Goal: Contribute content: Contribute content

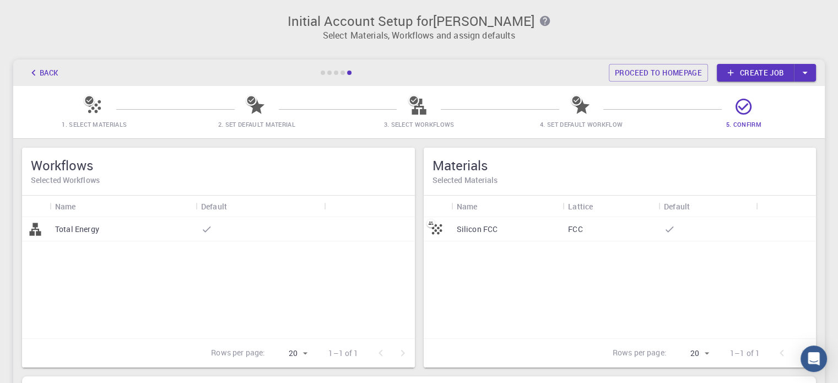
click at [489, 235] on div "Silicon FCC" at bounding box center [507, 229] width 112 height 24
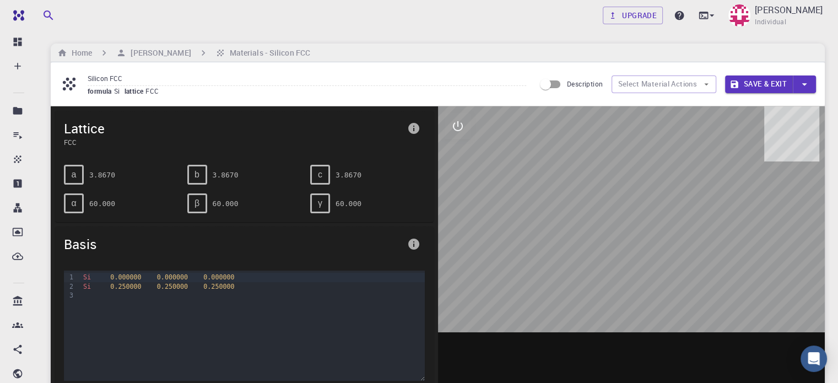
drag, startPoint x: 658, startPoint y: 181, endPoint x: 598, endPoint y: 238, distance: 83.0
click at [598, 238] on div at bounding box center [631, 277] width 387 height 343
drag, startPoint x: 595, startPoint y: 266, endPoint x: 629, endPoint y: 242, distance: 41.4
click at [629, 242] on div at bounding box center [631, 277] width 387 height 343
click at [640, 267] on div at bounding box center [631, 277] width 387 height 343
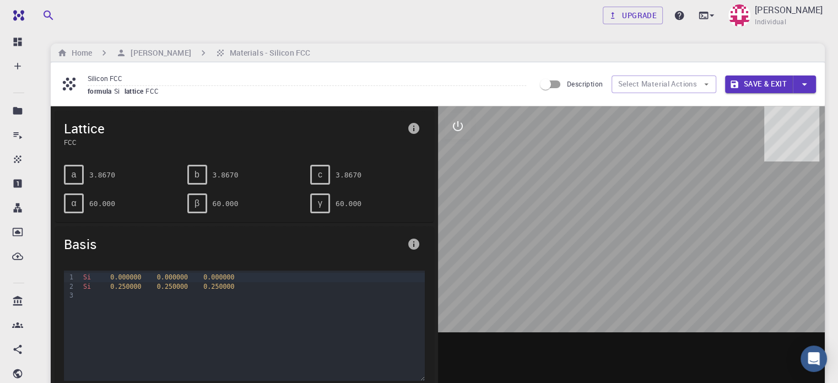
click at [640, 267] on div at bounding box center [631, 277] width 387 height 343
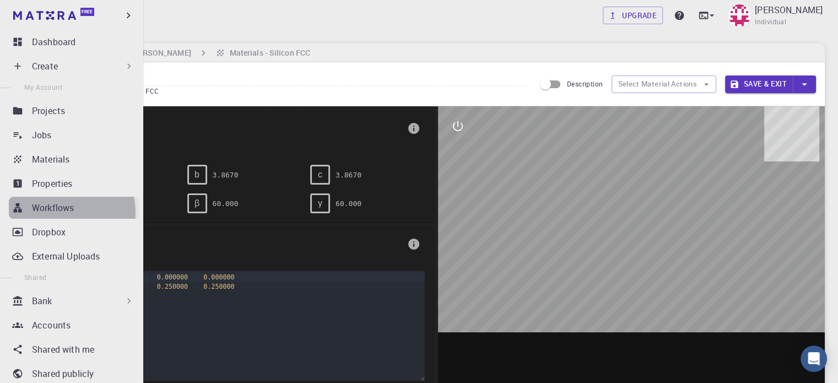
click at [56, 213] on p "Workflows" at bounding box center [53, 207] width 42 height 13
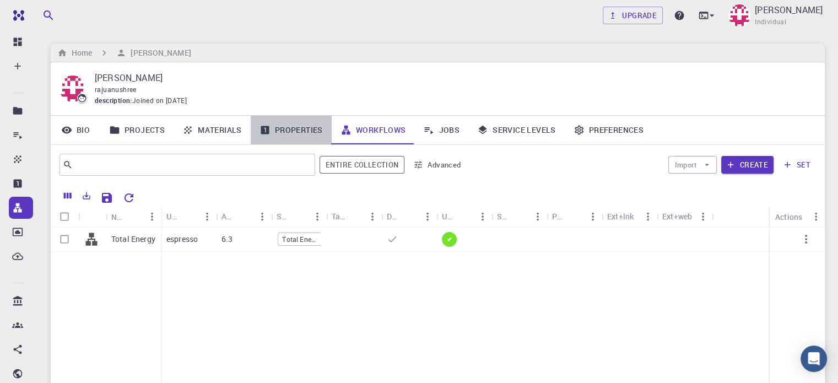
click at [251, 132] on link "Properties" at bounding box center [291, 130] width 81 height 29
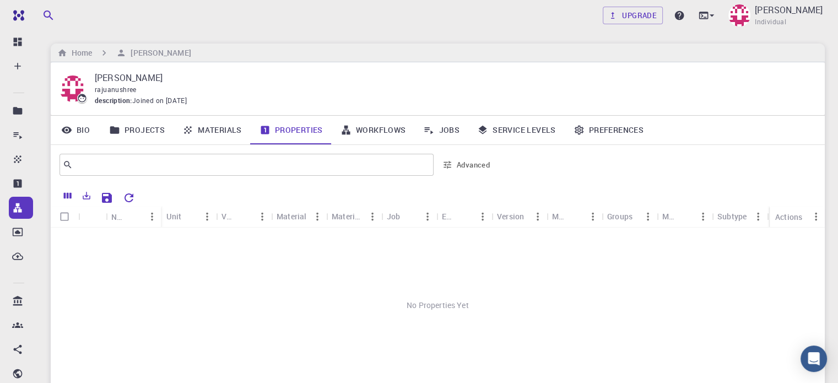
click at [218, 131] on link "Materials" at bounding box center [212, 130] width 77 height 29
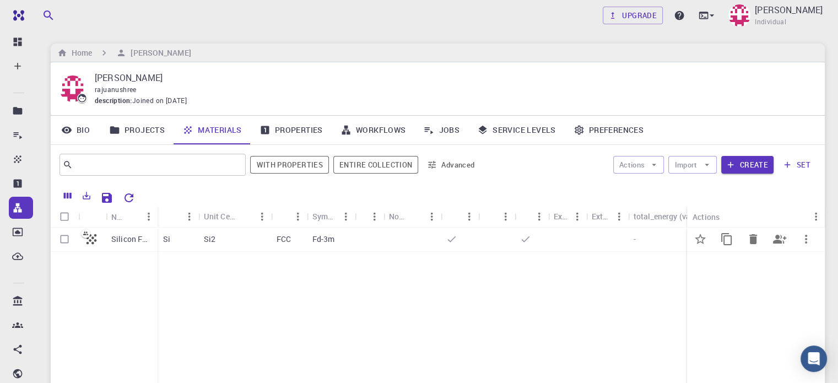
click at [457, 243] on div at bounding box center [459, 240] width 37 height 24
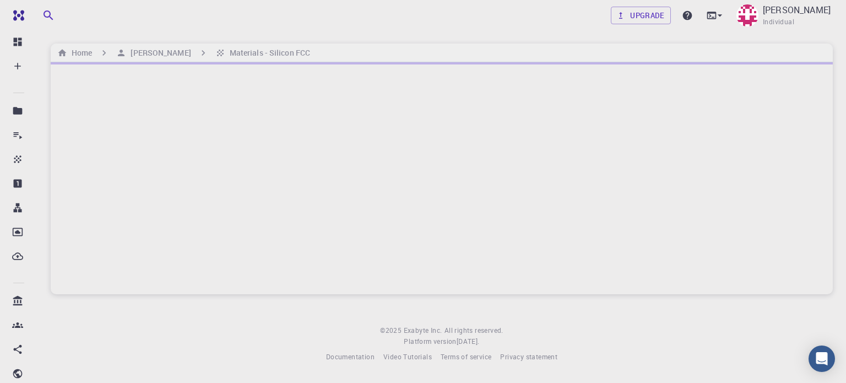
click at [457, 243] on div at bounding box center [442, 178] width 782 height 232
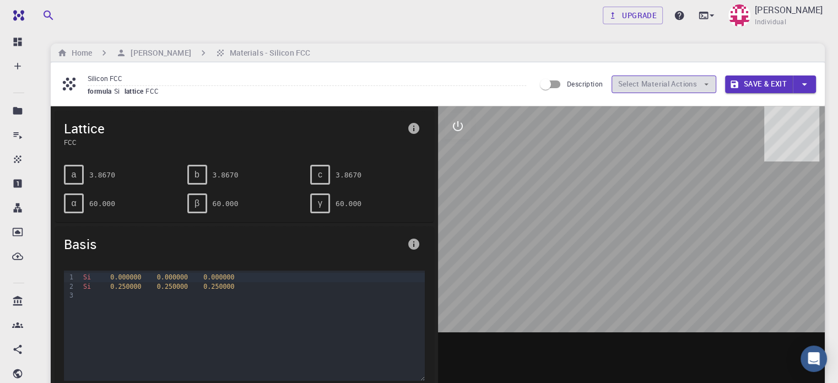
click at [688, 84] on button "Select Material Actions" at bounding box center [664, 84] width 105 height 18
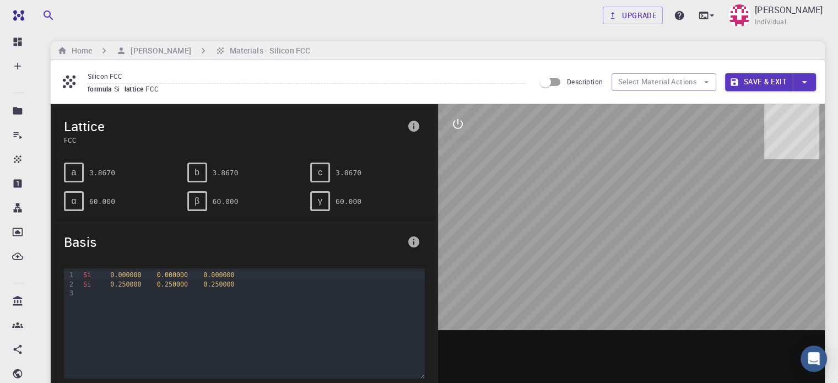
scroll to position [3, 0]
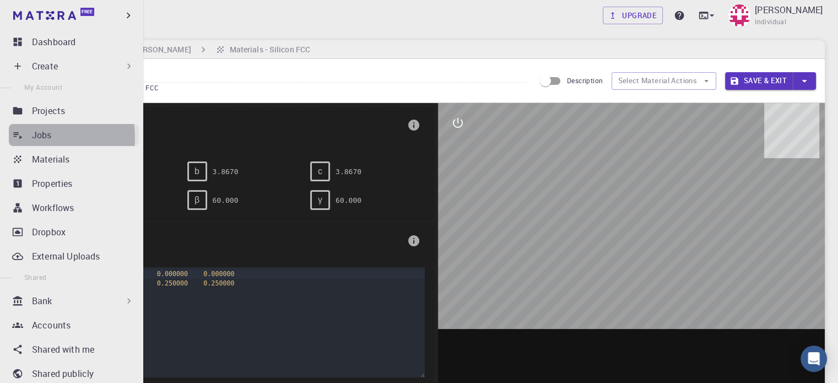
click at [33, 138] on p "Jobs" at bounding box center [42, 134] width 20 height 13
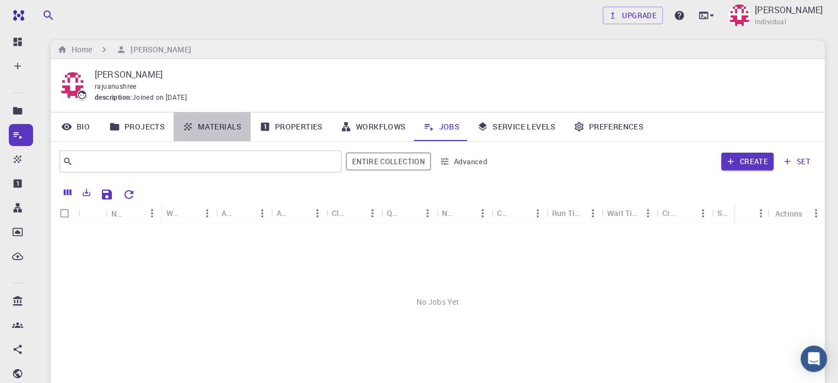
click at [228, 125] on link "Materials" at bounding box center [212, 126] width 77 height 29
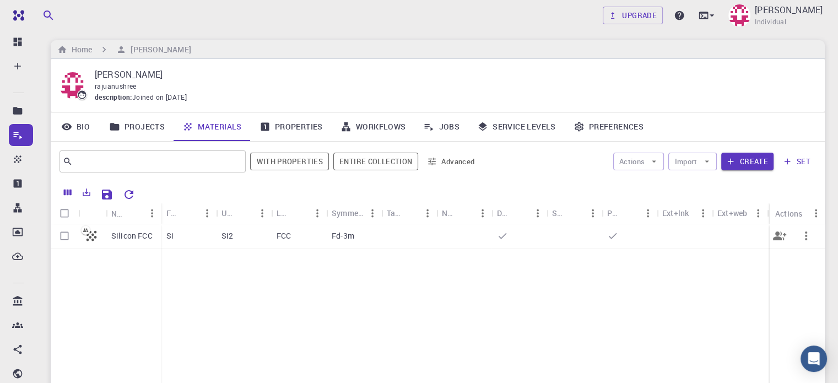
click at [814, 239] on button "button" at bounding box center [806, 236] width 26 height 26
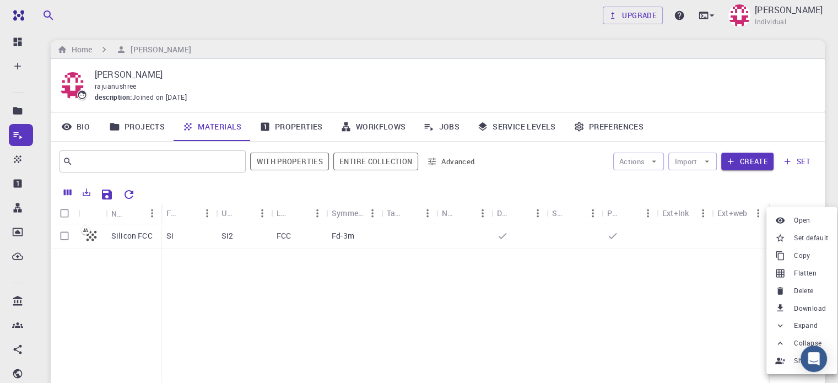
click at [662, 328] on div at bounding box center [419, 191] width 838 height 383
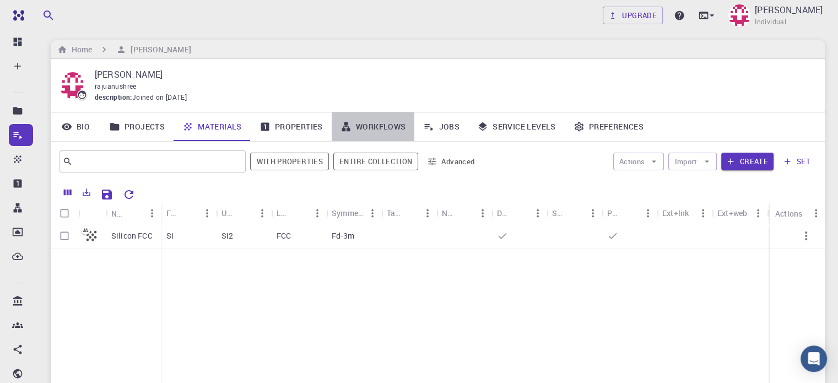
click at [378, 126] on link "Workflows" at bounding box center [373, 126] width 83 height 29
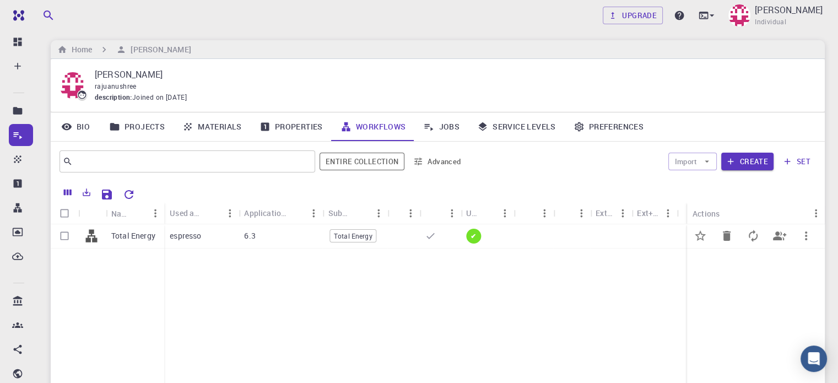
click at [268, 237] on div "6.3" at bounding box center [281, 236] width 84 height 24
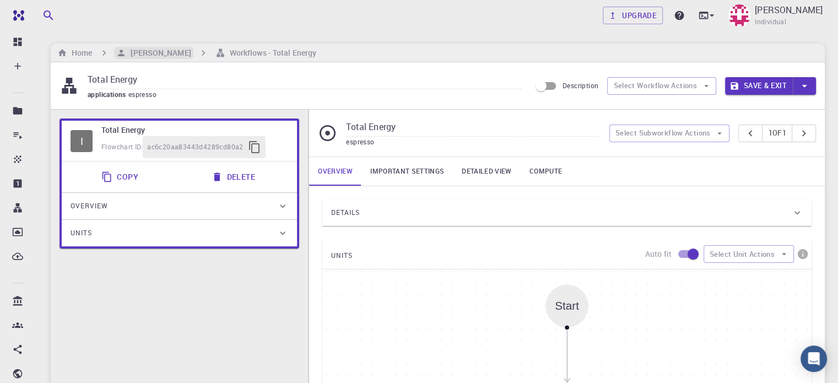
click at [166, 57] on h6 "[PERSON_NAME]" at bounding box center [158, 53] width 64 height 12
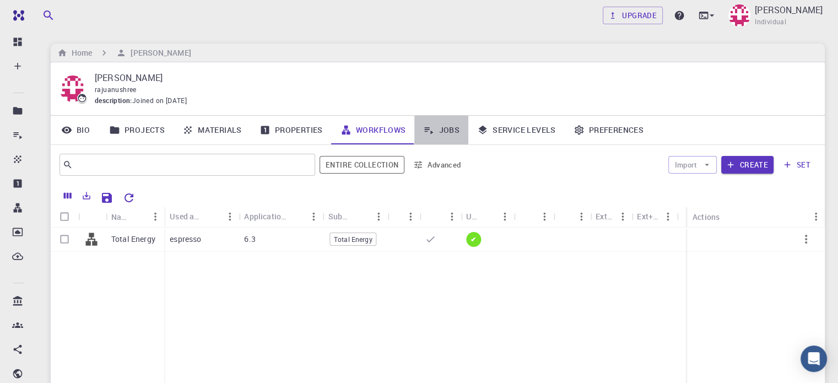
click at [428, 132] on icon at bounding box center [428, 130] width 11 height 11
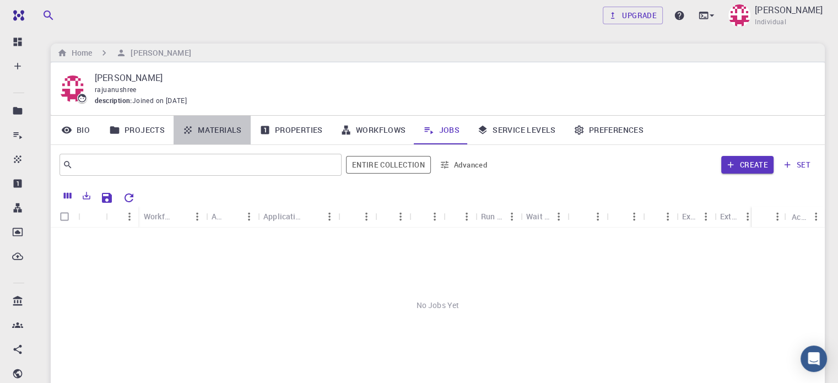
click at [214, 127] on link "Materials" at bounding box center [212, 130] width 77 height 29
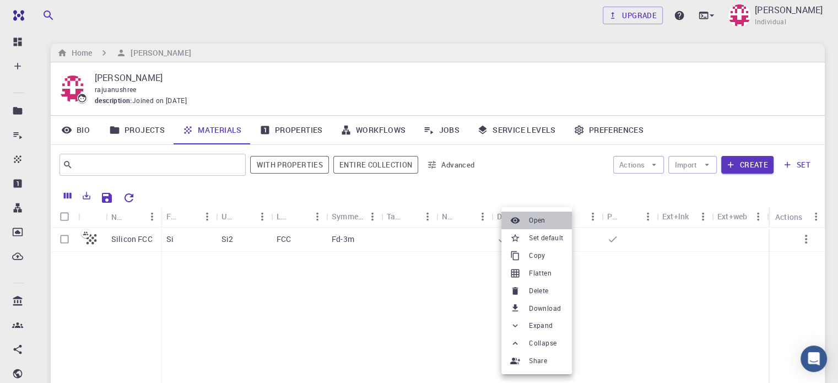
click at [533, 220] on span "Open" at bounding box center [537, 220] width 17 height 11
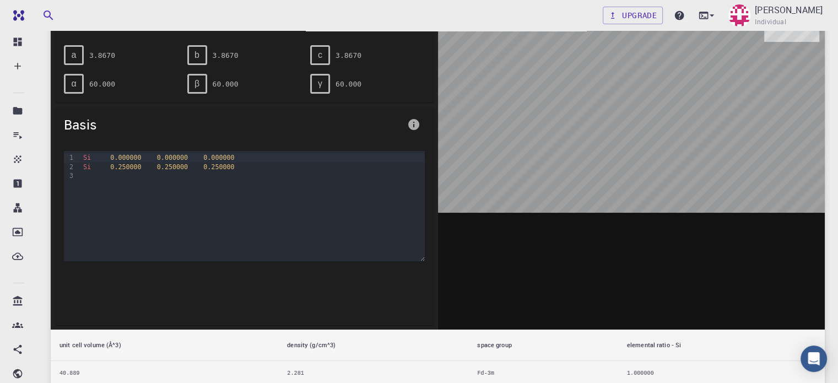
scroll to position [112, 0]
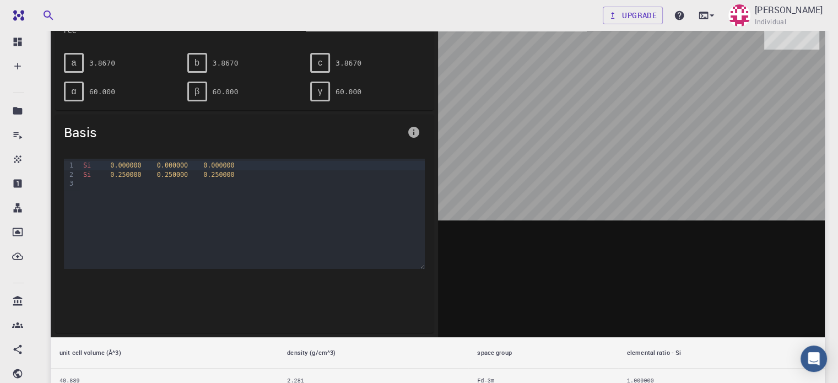
drag, startPoint x: 824, startPoint y: 192, endPoint x: 846, endPoint y: 191, distance: 21.5
click at [838, 191] on html "Free Dashboard Create New Job New Material Create Material Upload File Import f…" at bounding box center [419, 295] width 838 height 814
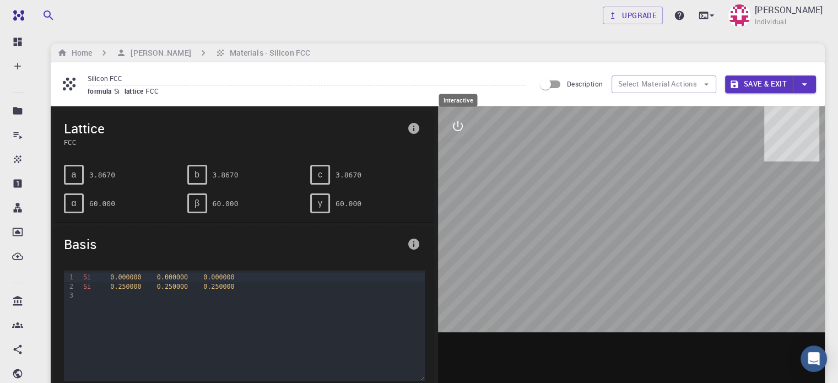
click at [453, 123] on icon "interactive" at bounding box center [458, 126] width 10 height 10
click at [458, 178] on icon "parameters" at bounding box center [457, 178] width 13 height 13
click at [560, 81] on input "Description" at bounding box center [545, 84] width 63 height 21
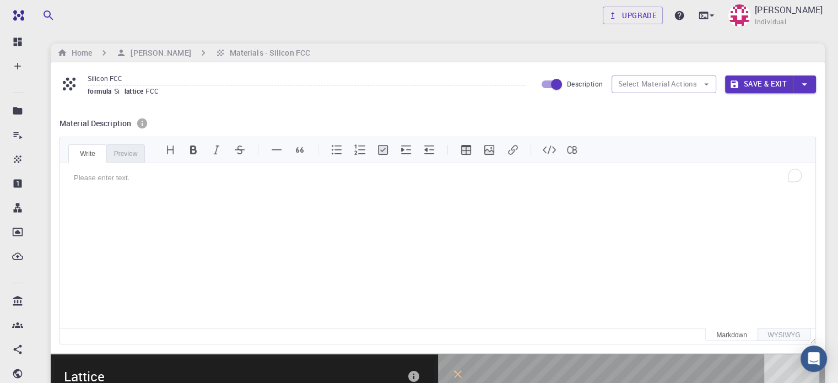
click at [538, 85] on input "Description" at bounding box center [556, 84] width 63 height 21
checkbox input "false"
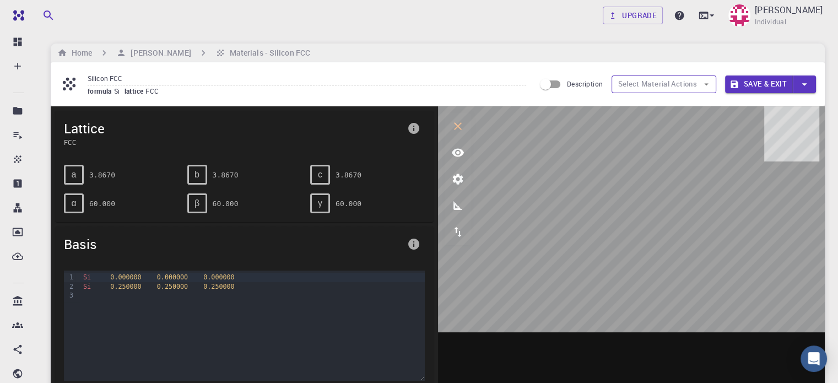
click at [684, 86] on button "Select Material Actions" at bounding box center [664, 84] width 105 height 18
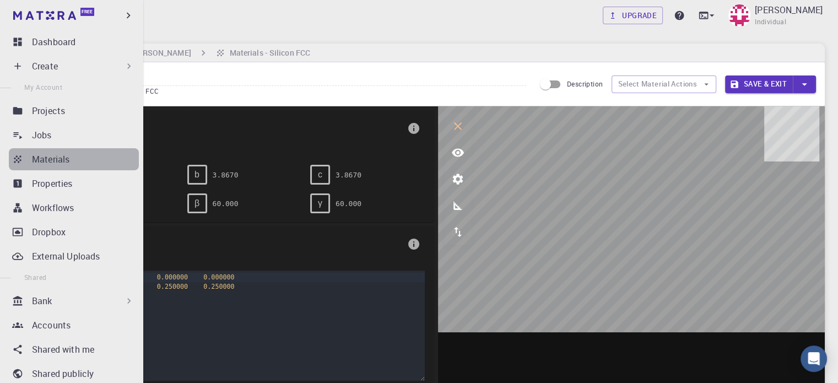
click at [101, 163] on div "Materials" at bounding box center [85, 159] width 107 height 13
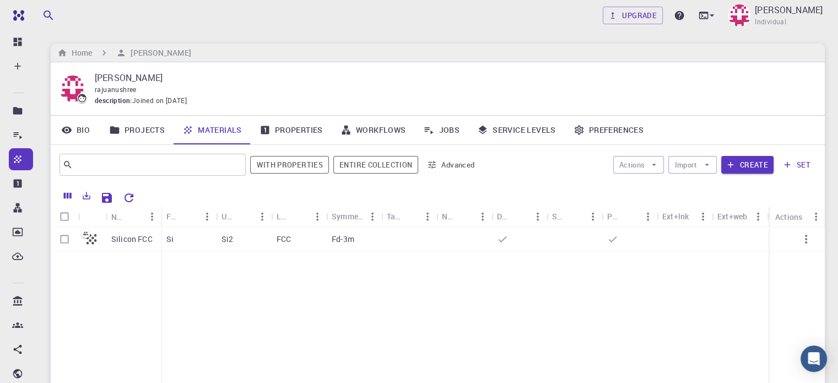
click at [337, 321] on div "Silicon FCC Si Si2 FCC Fd-3m" at bounding box center [438, 310] width 774 height 164
click at [751, 163] on button "Create" at bounding box center [747, 165] width 52 height 18
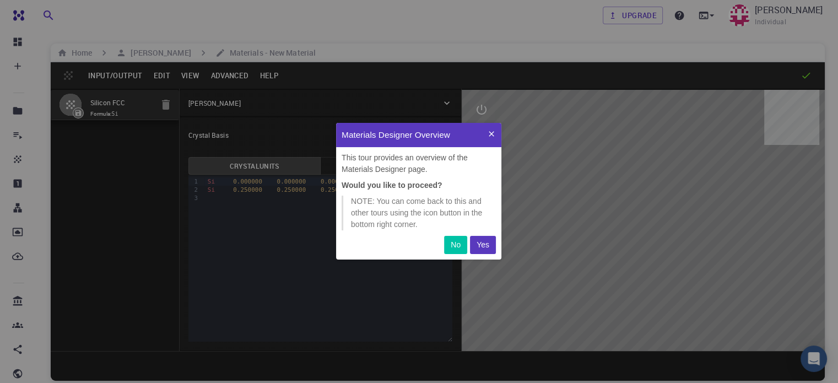
scroll to position [128, 156]
click at [478, 244] on p "Yes" at bounding box center [483, 245] width 13 height 12
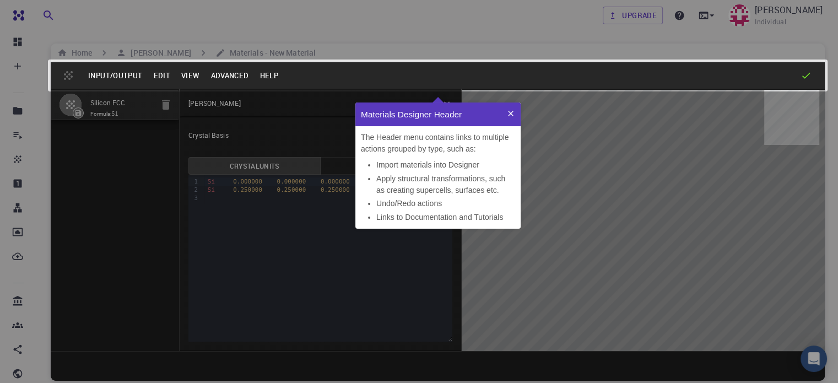
scroll to position [117, 156]
click at [478, 244] on icon at bounding box center [446, 219] width 1003 height 548
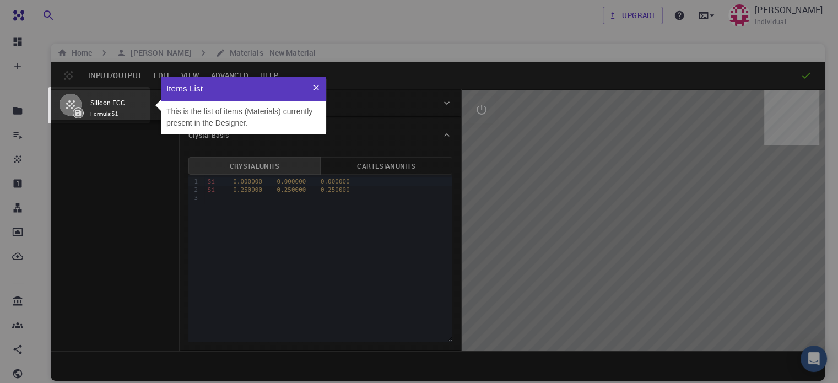
scroll to position [50, 156]
click at [478, 244] on icon at bounding box center [446, 219] width 1003 height 548
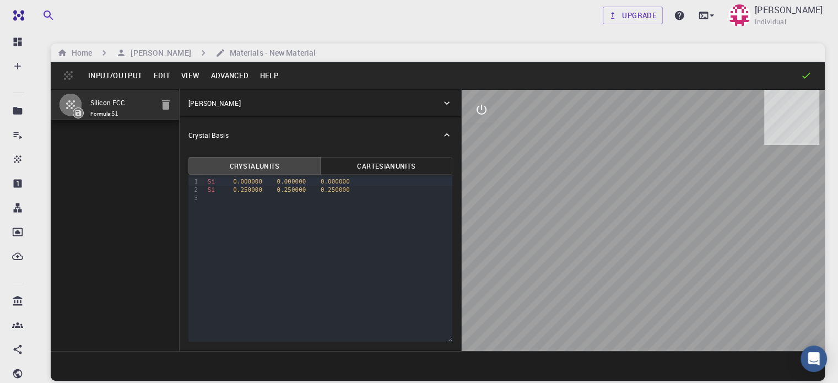
click at [438, 77] on div at bounding box center [548, 75] width 528 height 11
click at [444, 102] on icon at bounding box center [447, 102] width 6 height 3
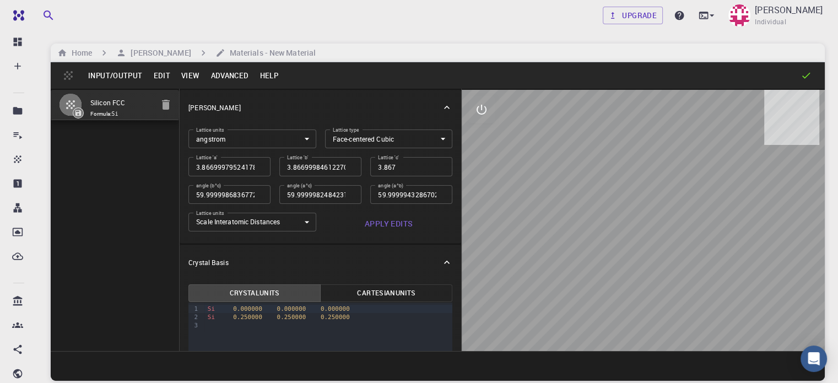
click at [447, 80] on div at bounding box center [548, 75] width 528 height 11
click at [403, 73] on div at bounding box center [548, 75] width 528 height 11
click at [126, 73] on button "Input/Output" at bounding box center [115, 76] width 65 height 18
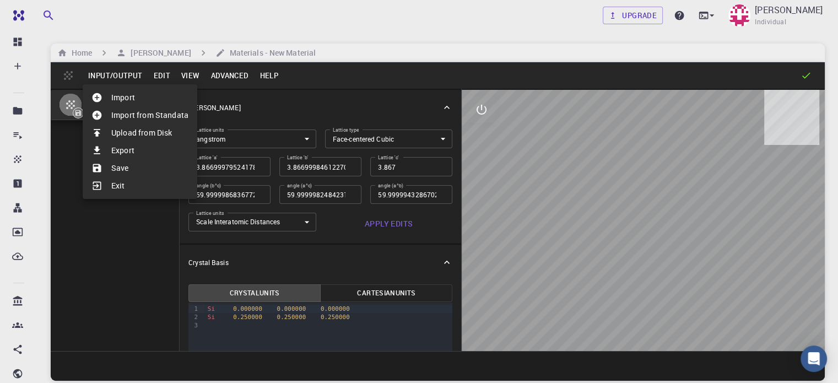
click at [145, 94] on li "Import" at bounding box center [140, 98] width 115 height 18
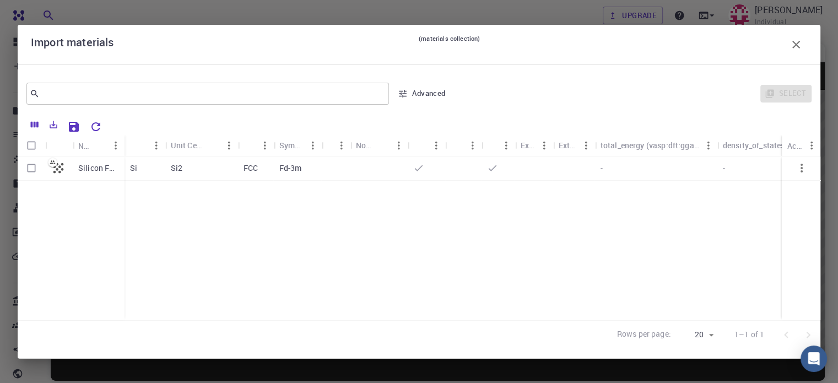
click at [171, 171] on p "Si2" at bounding box center [177, 168] width 12 height 11
checkbox input "true"
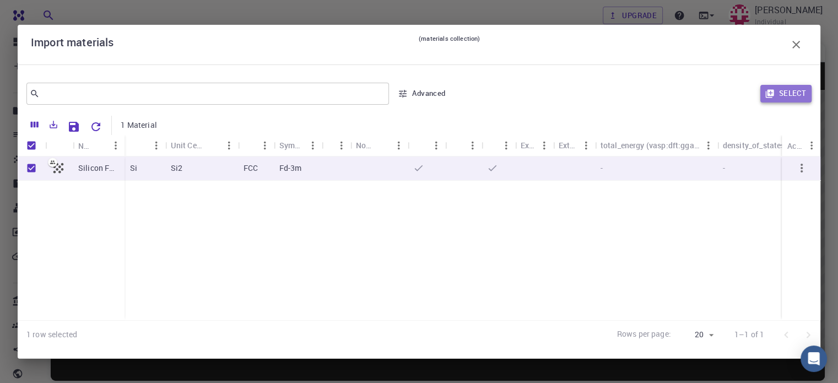
click at [778, 92] on button "Select" at bounding box center [785, 94] width 51 height 18
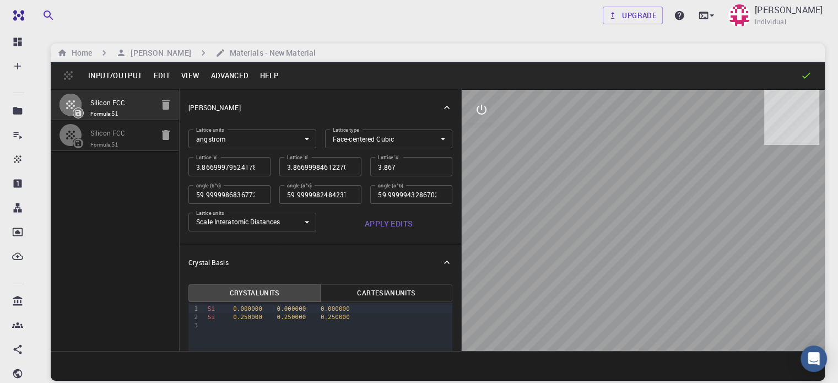
click at [161, 70] on button "Edit" at bounding box center [162, 76] width 28 height 18
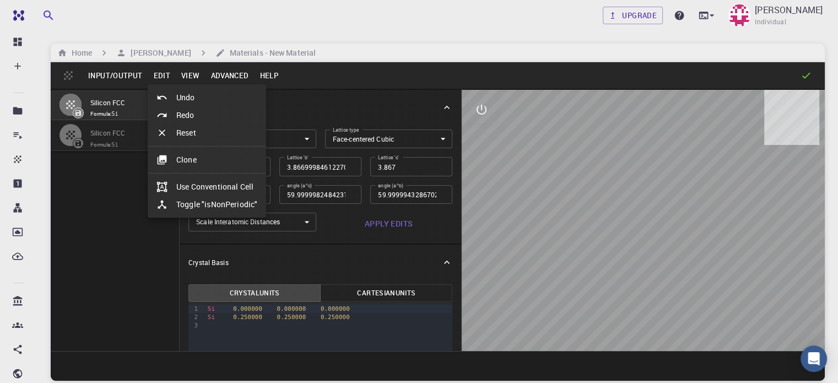
click at [185, 69] on div at bounding box center [419, 191] width 838 height 383
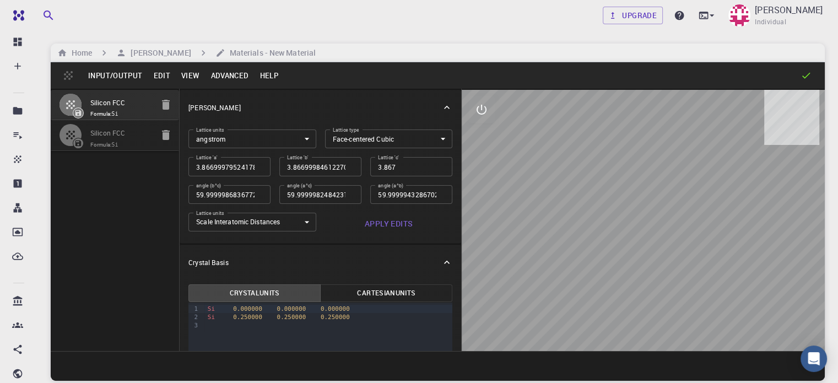
click at [226, 73] on button "Advanced" at bounding box center [229, 76] width 49 height 18
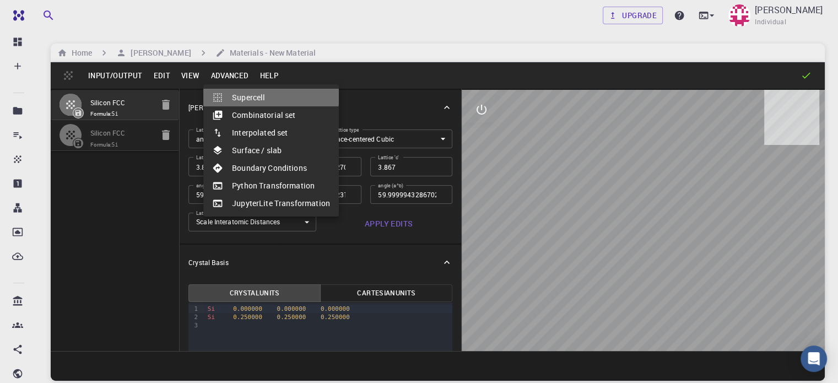
click at [258, 94] on li "Supercell" at bounding box center [271, 98] width 136 height 18
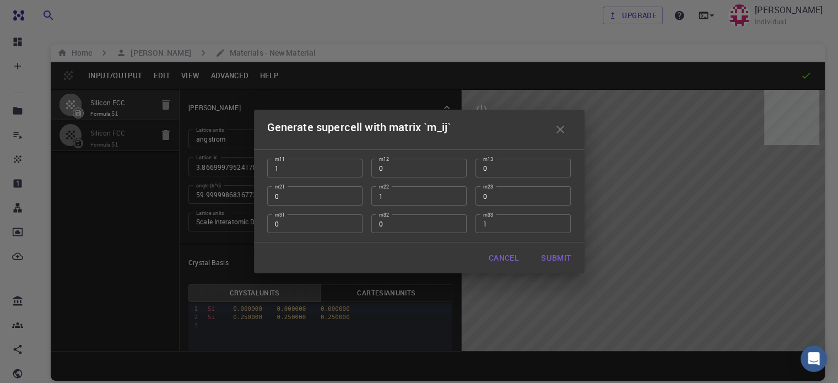
click at [558, 255] on button "Submit" at bounding box center [555, 258] width 47 height 22
type input "TRI"
type input "59.99999432867028"
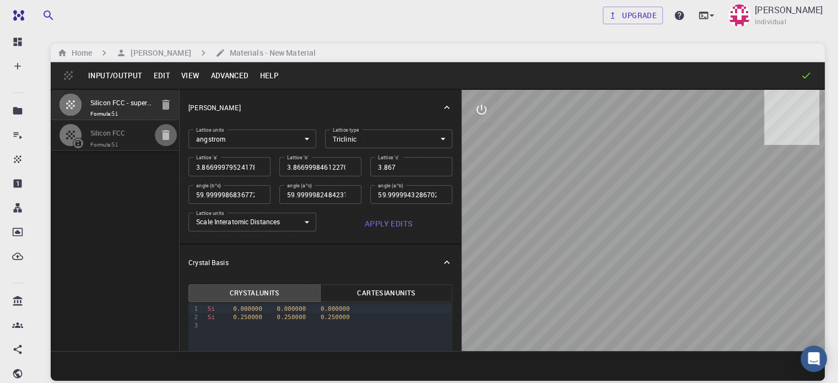
click at [162, 134] on icon "button" at bounding box center [166, 135] width 8 height 10
type input "FCC"
type input "59.99999432867027"
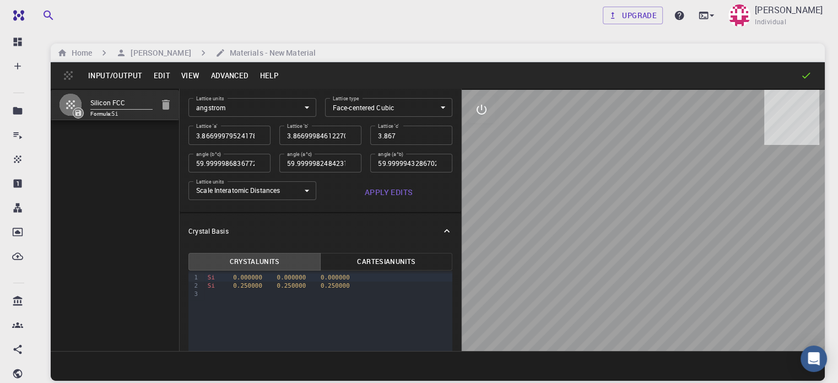
scroll to position [0, 0]
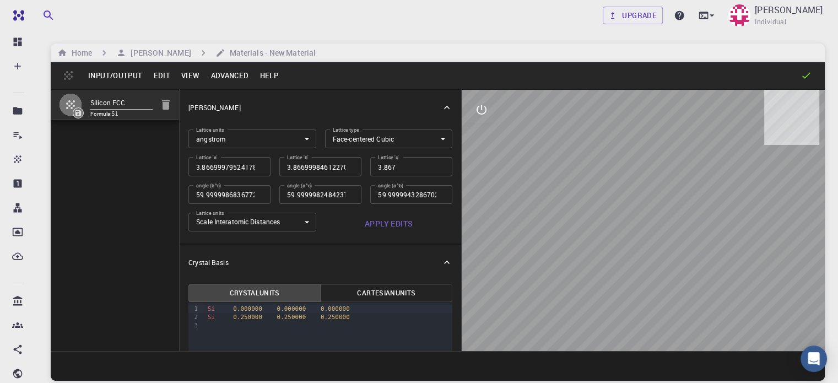
click at [777, 312] on div at bounding box center [643, 220] width 363 height 261
click at [333, 221] on button "Apply Edits" at bounding box center [389, 224] width 128 height 22
click at [63, 74] on div "Input/Output Edit View Advanced Help" at bounding box center [438, 75] width 774 height 26
click at [70, 105] on icon "button" at bounding box center [70, 104] width 9 height 9
click at [249, 71] on button "Advanced" at bounding box center [229, 76] width 49 height 18
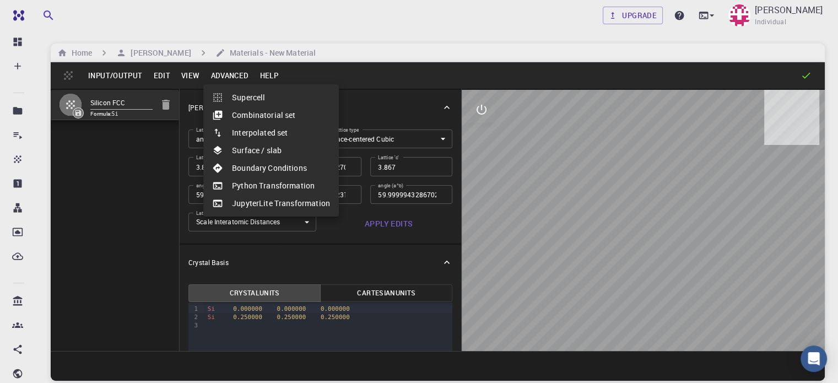
drag, startPoint x: 307, startPoint y: 112, endPoint x: 274, endPoint y: 154, distance: 53.7
click at [274, 154] on li "Surface / slab" at bounding box center [271, 151] width 136 height 18
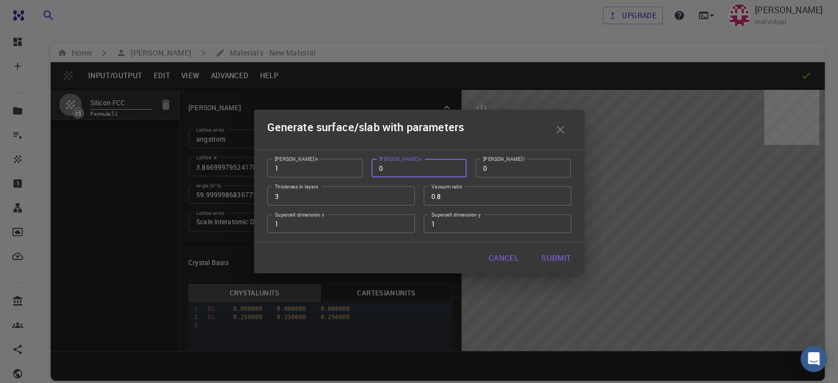
click at [424, 171] on input "0" at bounding box center [418, 168] width 95 height 19
type input "1"
click at [555, 255] on button "Submit" at bounding box center [555, 258] width 47 height 22
type input "TRI"
type input "3.8669824747469437"
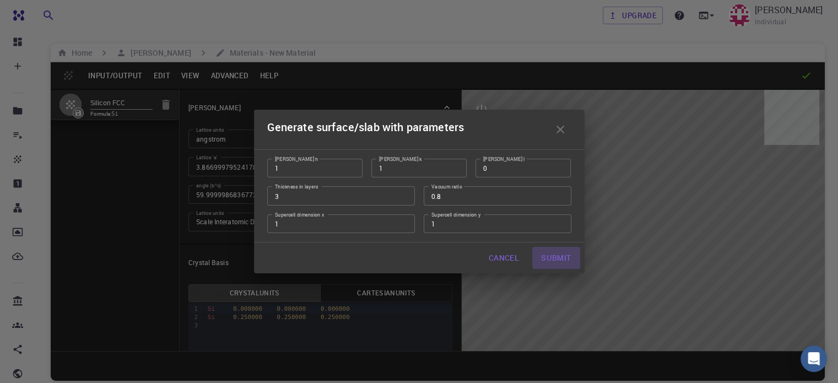
type input "3.8670043573805293"
type input "58.00500000000002"
type input "119.9999627254207"
type input "59.99985008177663"
type input "90.00017310993516"
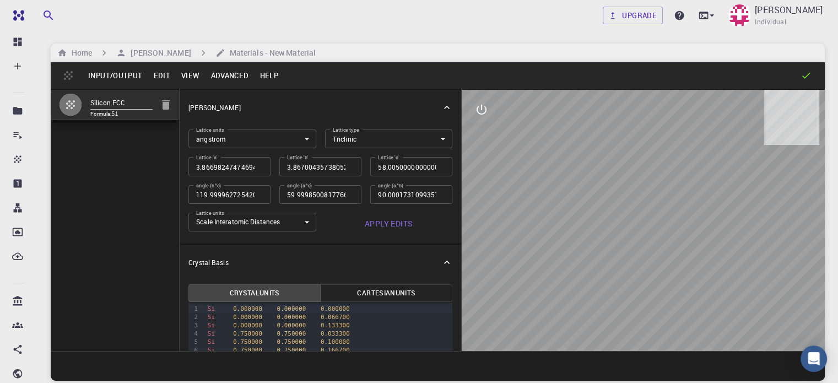
drag, startPoint x: 611, startPoint y: 243, endPoint x: 557, endPoint y: 241, distance: 54.0
click at [557, 241] on div at bounding box center [643, 220] width 363 height 261
drag, startPoint x: 619, startPoint y: 321, endPoint x: 604, endPoint y: 228, distance: 94.9
click at [604, 228] on div at bounding box center [643, 220] width 363 height 261
click at [331, 224] on button "Apply Edits" at bounding box center [389, 224] width 128 height 22
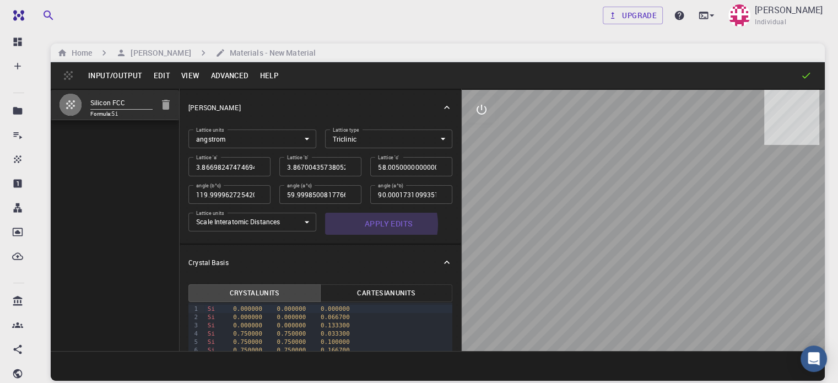
click at [331, 224] on button "Apply Edits" at bounding box center [389, 224] width 128 height 22
click at [271, 72] on button "Help" at bounding box center [269, 76] width 30 height 18
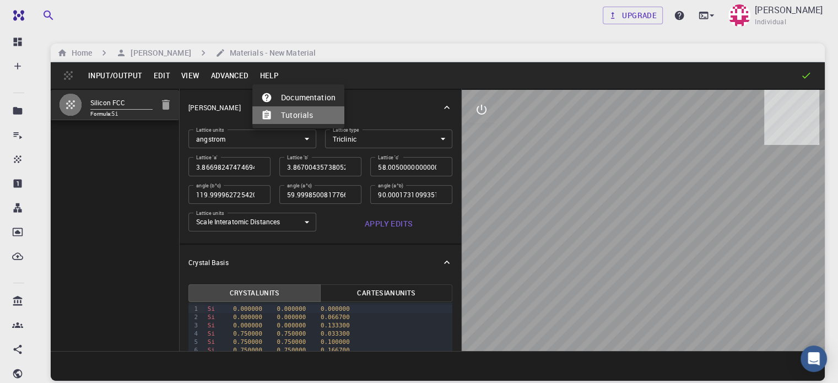
click at [314, 112] on li "Tutorials" at bounding box center [298, 115] width 92 height 18
click at [717, 15] on icon at bounding box center [711, 15] width 11 height 11
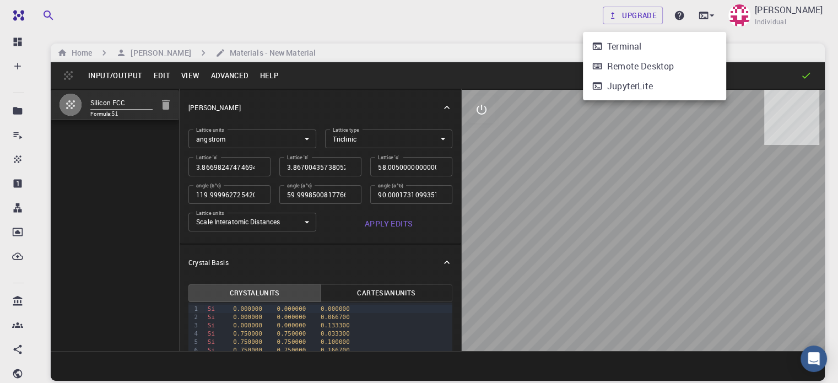
click at [727, 26] on div at bounding box center [419, 191] width 838 height 383
